Goal: Task Accomplishment & Management: Use online tool/utility

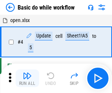
click at [27, 79] on img "button" at bounding box center [27, 76] width 9 height 9
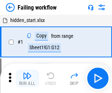
click at [27, 79] on img "button" at bounding box center [27, 76] width 9 height 9
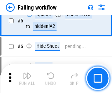
scroll to position [156, 0]
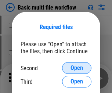
click at [77, 68] on span "Open" at bounding box center [77, 68] width 13 height 6
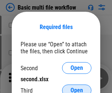
click at [77, 88] on span "Open" at bounding box center [77, 91] width 13 height 6
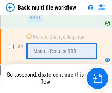
scroll to position [257, 0]
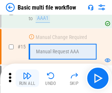
click at [27, 79] on img "button" at bounding box center [27, 76] width 9 height 9
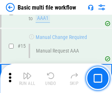
scroll to position [491, 0]
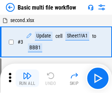
click at [27, 79] on img "button" at bounding box center [27, 76] width 9 height 9
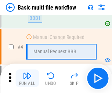
click at [27, 79] on img "button" at bounding box center [27, 76] width 9 height 9
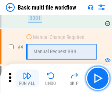
click at [27, 79] on img "button" at bounding box center [27, 76] width 9 height 9
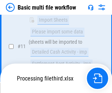
scroll to position [345, 0]
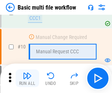
click at [27, 79] on img "button" at bounding box center [27, 76] width 9 height 9
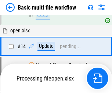
scroll to position [386, 0]
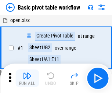
click at [27, 79] on img "button" at bounding box center [27, 76] width 9 height 9
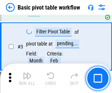
scroll to position [177, 0]
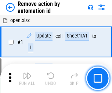
scroll to position [27, 0]
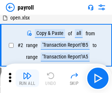
click at [27, 79] on img "button" at bounding box center [27, 76] width 9 height 9
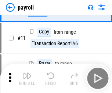
scroll to position [53, 0]
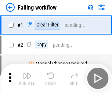
click at [27, 79] on img "button" at bounding box center [27, 76] width 9 height 9
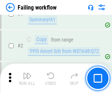
scroll to position [119, 0]
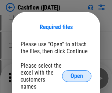
click at [77, 73] on span "Open" at bounding box center [77, 76] width 13 height 6
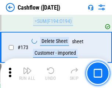
scroll to position [780, 0]
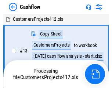
scroll to position [8, 0]
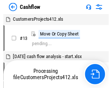
scroll to position [8, 0]
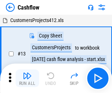
click at [27, 73] on img "button" at bounding box center [27, 76] width 9 height 9
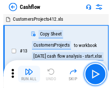
scroll to position [8, 0]
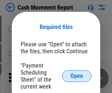
click at [77, 76] on span "Open" at bounding box center [77, 76] width 13 height 6
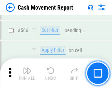
scroll to position [3379, 0]
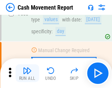
click at [27, 73] on img "button" at bounding box center [27, 70] width 9 height 9
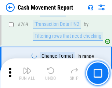
scroll to position [4097, 0]
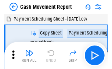
scroll to position [13, 0]
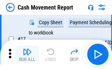
click at [27, 55] on img "button" at bounding box center [27, 52] width 9 height 9
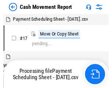
scroll to position [4, 0]
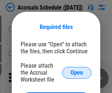
click at [77, 73] on span "Open" at bounding box center [77, 73] width 13 height 6
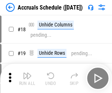
click at [27, 79] on img "button" at bounding box center [27, 76] width 9 height 9
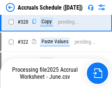
scroll to position [1371, 0]
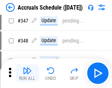
click at [27, 73] on img "button" at bounding box center [27, 70] width 9 height 9
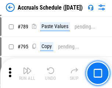
scroll to position [3097, 0]
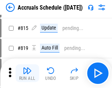
click at [27, 73] on img "button" at bounding box center [27, 70] width 9 height 9
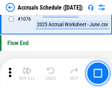
scroll to position [4416, 0]
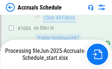
scroll to position [4189, 0]
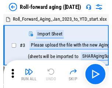
scroll to position [1, 0]
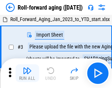
click at [27, 73] on img "button" at bounding box center [27, 70] width 9 height 9
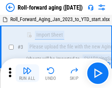
click at [27, 73] on img "button" at bounding box center [27, 70] width 9 height 9
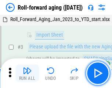
scroll to position [48, 0]
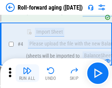
click at [27, 73] on img "button" at bounding box center [27, 70] width 9 height 9
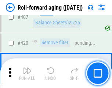
scroll to position [2557, 0]
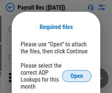
click at [77, 76] on span "Open" at bounding box center [77, 76] width 13 height 6
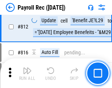
scroll to position [4684, 0]
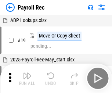
click at [27, 79] on img "button" at bounding box center [27, 76] width 9 height 9
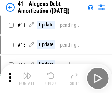
click at [27, 79] on img "button" at bounding box center [27, 76] width 9 height 9
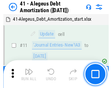
scroll to position [91, 0]
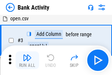
click at [27, 60] on img "button" at bounding box center [27, 57] width 9 height 9
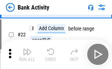
scroll to position [198, 0]
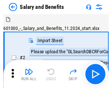
scroll to position [10, 0]
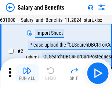
click at [27, 73] on img "button" at bounding box center [27, 70] width 9 height 9
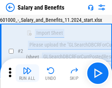
click at [27, 73] on img "button" at bounding box center [27, 70] width 9 height 9
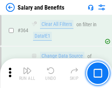
scroll to position [3472, 0]
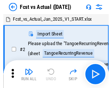
scroll to position [10, 0]
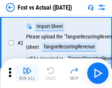
click at [27, 73] on img "button" at bounding box center [27, 70] width 9 height 9
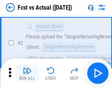
click at [27, 73] on img "button" at bounding box center [27, 70] width 9 height 9
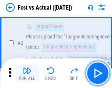
scroll to position [69, 0]
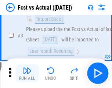
click at [27, 73] on img "button" at bounding box center [27, 70] width 9 height 9
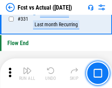
scroll to position [3529, 0]
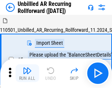
click at [27, 73] on img "button" at bounding box center [27, 70] width 9 height 9
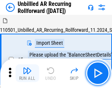
scroll to position [16, 0]
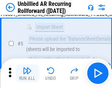
click at [27, 73] on img "button" at bounding box center [27, 70] width 9 height 9
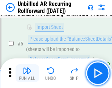
scroll to position [69, 0]
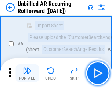
click at [27, 73] on img "button" at bounding box center [27, 70] width 9 height 9
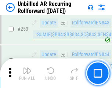
scroll to position [2504, 0]
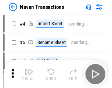
scroll to position [12, 0]
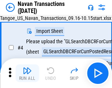
click at [27, 73] on img "button" at bounding box center [27, 70] width 9 height 9
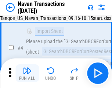
click at [27, 73] on img "button" at bounding box center [27, 70] width 9 height 9
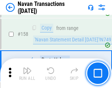
scroll to position [2391, 0]
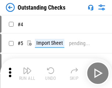
click at [27, 73] on img "button" at bounding box center [27, 70] width 9 height 9
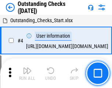
scroll to position [31, 0]
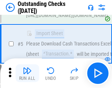
click at [27, 73] on img "button" at bounding box center [27, 70] width 9 height 9
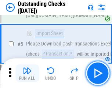
scroll to position [77, 0]
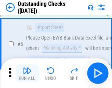
click at [27, 73] on img "button" at bounding box center [27, 70] width 9 height 9
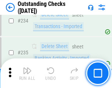
scroll to position [2239, 0]
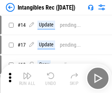
click at [27, 79] on img "button" at bounding box center [27, 76] width 9 height 9
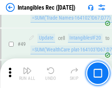
scroll to position [287, 0]
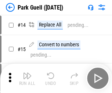
click at [27, 73] on img "button" at bounding box center [27, 76] width 9 height 9
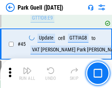
scroll to position [922, 0]
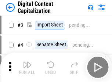
click at [27, 62] on img "button" at bounding box center [27, 64] width 9 height 9
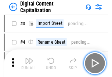
scroll to position [21, 0]
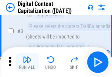
click at [27, 62] on img "button" at bounding box center [27, 59] width 9 height 9
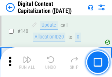
scroll to position [782, 0]
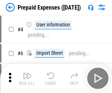
click at [27, 73] on img "button" at bounding box center [27, 76] width 9 height 9
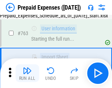
click at [27, 73] on img "button" at bounding box center [27, 70] width 9 height 9
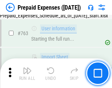
scroll to position [2087, 0]
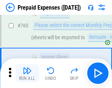
click at [27, 73] on img "button" at bounding box center [27, 70] width 9 height 9
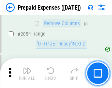
scroll to position [7707, 0]
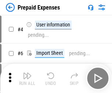
click at [27, 79] on img "button" at bounding box center [27, 76] width 9 height 9
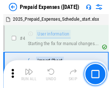
scroll to position [32, 0]
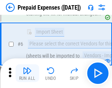
click at [27, 73] on img "button" at bounding box center [27, 70] width 9 height 9
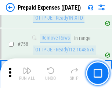
scroll to position [2627, 0]
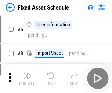
click at [27, 79] on img "button" at bounding box center [27, 76] width 9 height 9
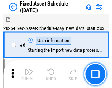
scroll to position [40, 0]
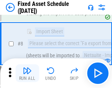
click at [27, 73] on img "button" at bounding box center [27, 70] width 9 height 9
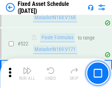
scroll to position [2563, 0]
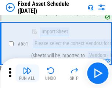
click at [27, 73] on img "button" at bounding box center [27, 70] width 9 height 9
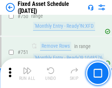
scroll to position [3595, 0]
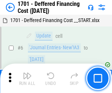
scroll to position [88, 0]
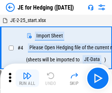
click at [27, 73] on img "button" at bounding box center [27, 76] width 9 height 9
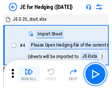
scroll to position [1, 0]
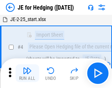
click at [27, 73] on img "button" at bounding box center [27, 70] width 9 height 9
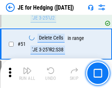
scroll to position [477, 0]
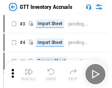
scroll to position [1, 0]
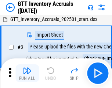
click at [27, 73] on img "button" at bounding box center [27, 70] width 9 height 9
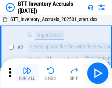
click at [27, 73] on img "button" at bounding box center [27, 70] width 9 height 9
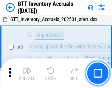
scroll to position [48, 0]
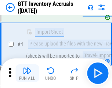
click at [27, 73] on img "button" at bounding box center [27, 70] width 9 height 9
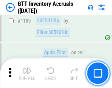
scroll to position [6021, 0]
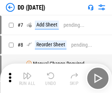
click at [27, 79] on img "button" at bounding box center [27, 76] width 9 height 9
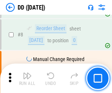
scroll to position [71, 0]
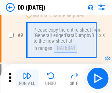
click at [27, 79] on img "button" at bounding box center [27, 76] width 9 height 9
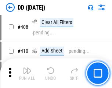
scroll to position [3299, 0]
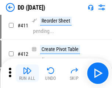
click at [27, 73] on img "button" at bounding box center [27, 70] width 9 height 9
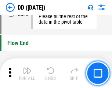
scroll to position [3529, 0]
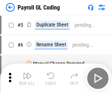
click at [27, 79] on img "button" at bounding box center [27, 76] width 9 height 9
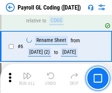
scroll to position [88, 0]
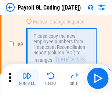
click at [27, 79] on img "button" at bounding box center [27, 76] width 9 height 9
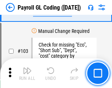
scroll to position [1730, 0]
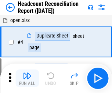
click at [27, 79] on img "button" at bounding box center [27, 76] width 9 height 9
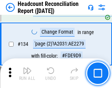
scroll to position [886, 0]
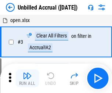
click at [27, 79] on img "button" at bounding box center [27, 76] width 9 height 9
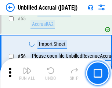
scroll to position [770, 0]
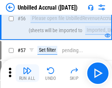
click at [27, 73] on img "button" at bounding box center [27, 70] width 9 height 9
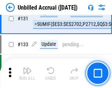
scroll to position [2196, 0]
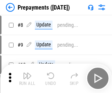
click at [27, 79] on img "button" at bounding box center [27, 76] width 9 height 9
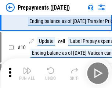
scroll to position [46, 0]
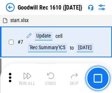
scroll to position [126, 0]
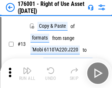
scroll to position [48, 0]
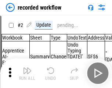
click at [27, 73] on img "button" at bounding box center [27, 70] width 9 height 9
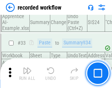
scroll to position [2305, 0]
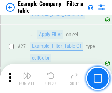
scroll to position [675, 0]
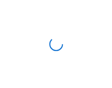
scroll to position [11, 0]
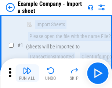
click at [27, 73] on img "button" at bounding box center [27, 70] width 9 height 9
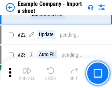
scroll to position [163, 0]
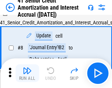
click at [27, 73] on img "button" at bounding box center [27, 70] width 9 height 9
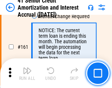
click at [27, 73] on img "button" at bounding box center [27, 70] width 9 height 9
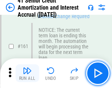
scroll to position [789, 0]
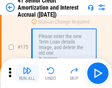
click at [27, 73] on img "button" at bounding box center [27, 70] width 9 height 9
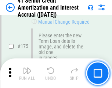
scroll to position [863, 0]
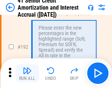
click at [27, 73] on img "button" at bounding box center [27, 70] width 9 height 9
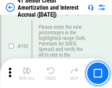
scroll to position [941, 0]
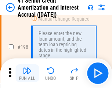
click at [27, 73] on img "button" at bounding box center [27, 70] width 9 height 9
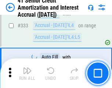
scroll to position [1884, 0]
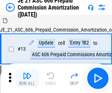
click at [27, 73] on img "button" at bounding box center [27, 76] width 9 height 9
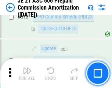
scroll to position [1377, 0]
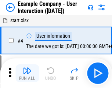
click at [27, 73] on img "button" at bounding box center [27, 70] width 9 height 9
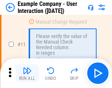
click at [27, 73] on img "button" at bounding box center [27, 70] width 9 height 9
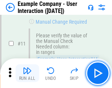
scroll to position [160, 0]
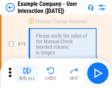
click at [27, 73] on img "button" at bounding box center [27, 70] width 9 height 9
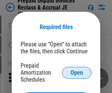
click at [77, 73] on span "Open" at bounding box center [77, 73] width 13 height 6
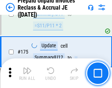
scroll to position [995, 0]
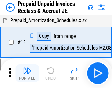
click at [27, 73] on img "button" at bounding box center [27, 70] width 9 height 9
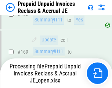
scroll to position [958, 0]
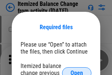
click at [77, 70] on span "Open" at bounding box center [77, 73] width 13 height 6
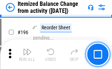
scroll to position [1419, 0]
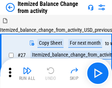
scroll to position [11, 0]
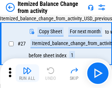
click at [27, 73] on img "button" at bounding box center [27, 70] width 9 height 9
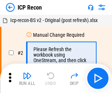
scroll to position [3, 0]
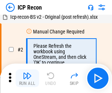
click at [27, 79] on img "button" at bounding box center [27, 76] width 9 height 9
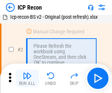
click at [27, 79] on img "button" at bounding box center [27, 76] width 9 height 9
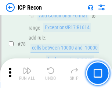
scroll to position [723, 0]
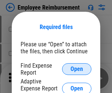
click at [77, 69] on span "Open" at bounding box center [77, 69] width 13 height 6
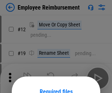
scroll to position [65, 0]
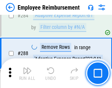
scroll to position [2004, 0]
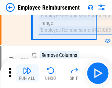
click at [27, 73] on img "button" at bounding box center [27, 70] width 9 height 9
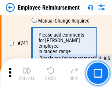
scroll to position [5173, 0]
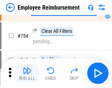
click at [27, 73] on img "button" at bounding box center [27, 70] width 9 height 9
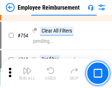
click at [27, 73] on img "button" at bounding box center [27, 70] width 9 height 9
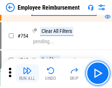
click at [27, 73] on img "button" at bounding box center [27, 70] width 9 height 9
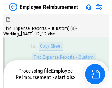
scroll to position [150, 0]
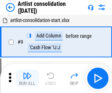
click at [27, 79] on img "button" at bounding box center [27, 76] width 9 height 9
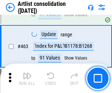
scroll to position [3229, 0]
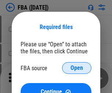
click at [77, 68] on span "Open" at bounding box center [77, 68] width 13 height 6
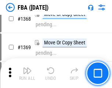
scroll to position [7919, 0]
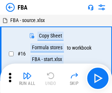
scroll to position [7, 0]
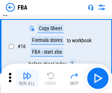
click at [27, 79] on img "button" at bounding box center [27, 76] width 9 height 9
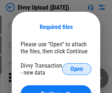
click at [77, 69] on span "Open" at bounding box center [77, 69] width 13 height 6
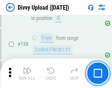
scroll to position [764, 0]
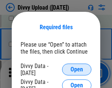
click at [77, 69] on span "Open" at bounding box center [77, 69] width 13 height 6
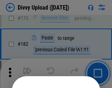
scroll to position [828, 0]
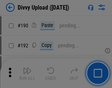
scroll to position [931, 0]
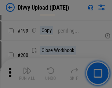
scroll to position [1072, 0]
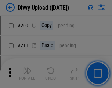
scroll to position [1252, 0]
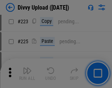
scroll to position [1471, 0]
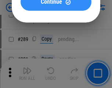
click at [56, 5] on span "Continue" at bounding box center [51, 2] width 21 height 6
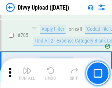
scroll to position [5044, 0]
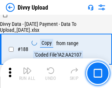
scroll to position [868, 0]
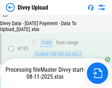
scroll to position [1030, 0]
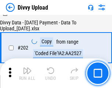
scroll to position [1193, 0]
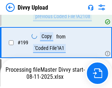
scroll to position [1150, 0]
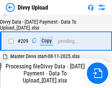
scroll to position [1356, 0]
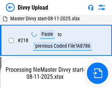
scroll to position [1638, 0]
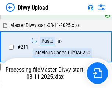
scroll to position [1475, 0]
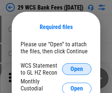
click at [77, 69] on span "Open" at bounding box center [77, 69] width 13 height 6
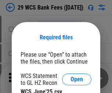
scroll to position [10, 0]
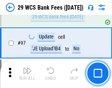
scroll to position [719, 0]
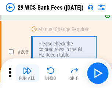
click at [27, 73] on img "button" at bounding box center [27, 70] width 9 height 9
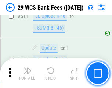
scroll to position [3710, 0]
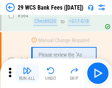
click at [27, 73] on img "button" at bounding box center [27, 70] width 9 height 9
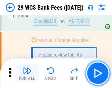
scroll to position [3988, 0]
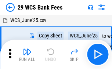
scroll to position [13, 0]
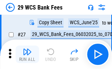
click at [27, 55] on img "button" at bounding box center [27, 52] width 9 height 9
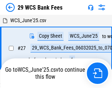
scroll to position [4, 0]
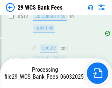
scroll to position [3855, 0]
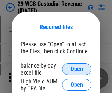
click at [77, 69] on span "Open" at bounding box center [77, 69] width 13 height 6
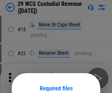
scroll to position [62, 0]
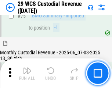
scroll to position [770, 0]
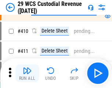
click at [27, 73] on img "button" at bounding box center [27, 70] width 9 height 9
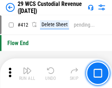
scroll to position [3521, 0]
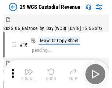
scroll to position [18, 0]
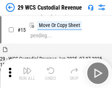
click at [27, 73] on img "button" at bounding box center [27, 70] width 9 height 9
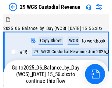
scroll to position [14, 0]
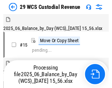
scroll to position [18, 0]
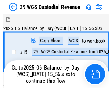
scroll to position [14, 0]
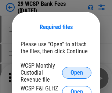
click at [77, 73] on span "Open" at bounding box center [77, 73] width 13 height 6
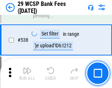
scroll to position [2833, 0]
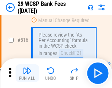
click at [27, 73] on img "button" at bounding box center [27, 70] width 9 height 9
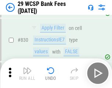
scroll to position [4678, 0]
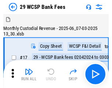
scroll to position [18, 0]
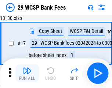
click at [27, 73] on img "button" at bounding box center [27, 70] width 9 height 9
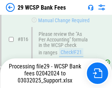
scroll to position [4534, 0]
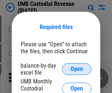
click at [77, 69] on span "Open" at bounding box center [77, 69] width 13 height 6
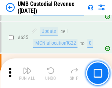
scroll to position [3859, 0]
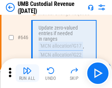
click at [27, 73] on img "button" at bounding box center [27, 70] width 9 height 9
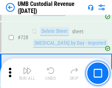
scroll to position [4548, 0]
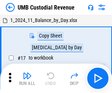
scroll to position [6, 0]
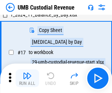
click at [27, 79] on img "button" at bounding box center [27, 76] width 9 height 9
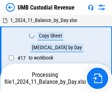
scroll to position [6, 0]
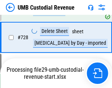
scroll to position [4531, 0]
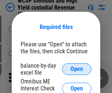
click at [77, 69] on span "Open" at bounding box center [77, 69] width 13 height 6
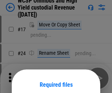
scroll to position [58, 0]
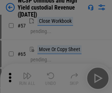
scroll to position [321, 0]
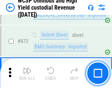
scroll to position [6240, 0]
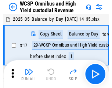
scroll to position [4, 0]
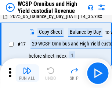
click at [27, 73] on img "button" at bounding box center [27, 70] width 9 height 9
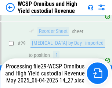
scroll to position [153, 0]
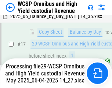
scroll to position [153, 0]
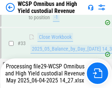
scroll to position [539, 0]
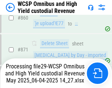
scroll to position [6223, 0]
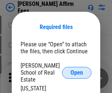
click at [77, 70] on span "Open" at bounding box center [77, 73] width 13 height 6
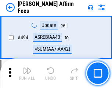
scroll to position [2005, 0]
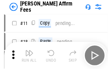
scroll to position [7, 0]
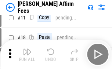
click at [27, 55] on img "button" at bounding box center [27, 52] width 9 height 9
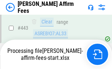
scroll to position [1945, 0]
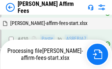
scroll to position [1945, 0]
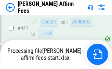
scroll to position [1945, 0]
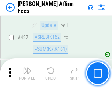
scroll to position [1925, 0]
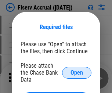
click at [77, 70] on span "Open" at bounding box center [77, 73] width 13 height 6
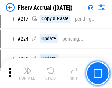
scroll to position [1995, 0]
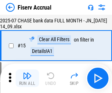
click at [27, 79] on img "button" at bounding box center [27, 76] width 9 height 9
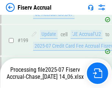
scroll to position [2086, 0]
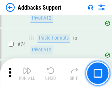
scroll to position [537, 0]
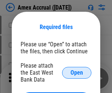
click at [77, 73] on span "Open" at bounding box center [77, 73] width 13 height 6
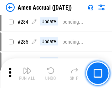
scroll to position [2019, 0]
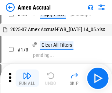
click at [27, 79] on img "button" at bounding box center [27, 76] width 9 height 9
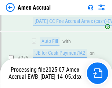
scroll to position [2197, 0]
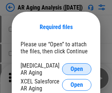
click at [77, 68] on span "Open" at bounding box center [77, 69] width 13 height 6
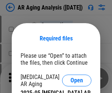
scroll to position [11, 0]
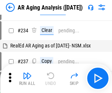
scroll to position [7, 0]
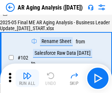
click at [27, 79] on img "button" at bounding box center [27, 76] width 9 height 9
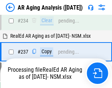
scroll to position [1143, 0]
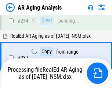
scroll to position [1165, 0]
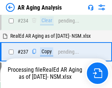
scroll to position [1134, 0]
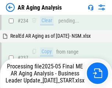
scroll to position [1165, 0]
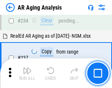
scroll to position [1134, 0]
